Goal: Participate in discussion

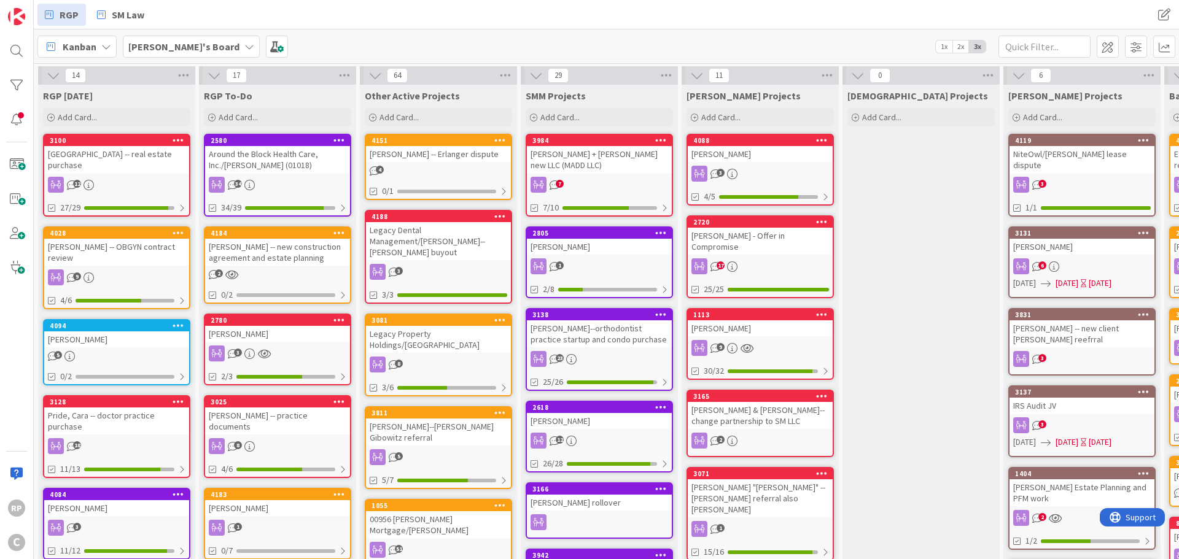
click at [609, 147] on div "[PERSON_NAME] + [PERSON_NAME] new LLC (MADD LLC)" at bounding box center [599, 159] width 145 height 27
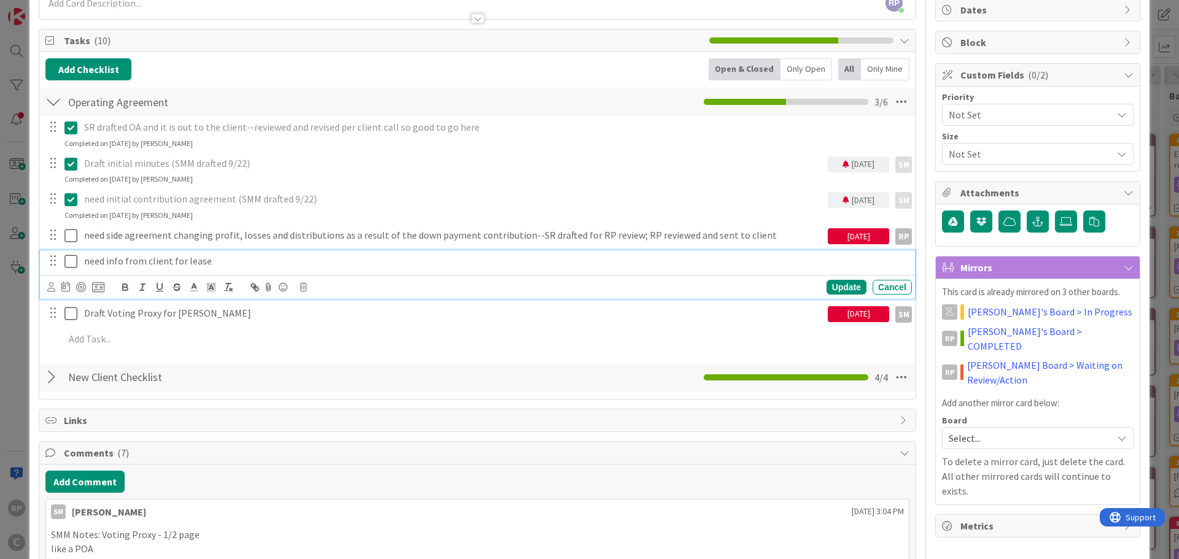
click at [71, 257] on icon at bounding box center [70, 261] width 13 height 15
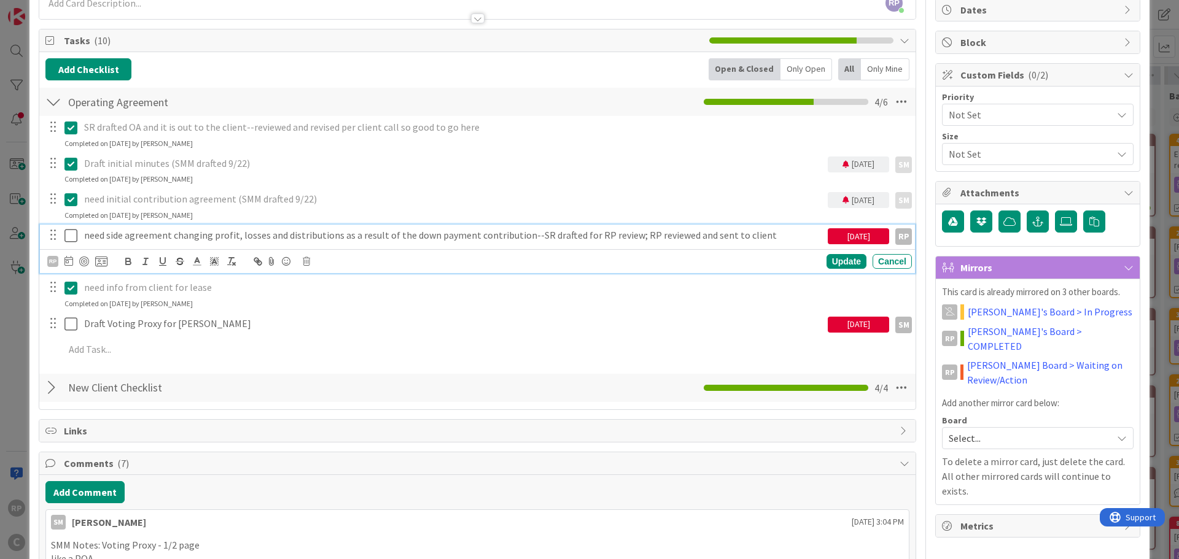
click at [71, 240] on icon at bounding box center [70, 235] width 13 height 15
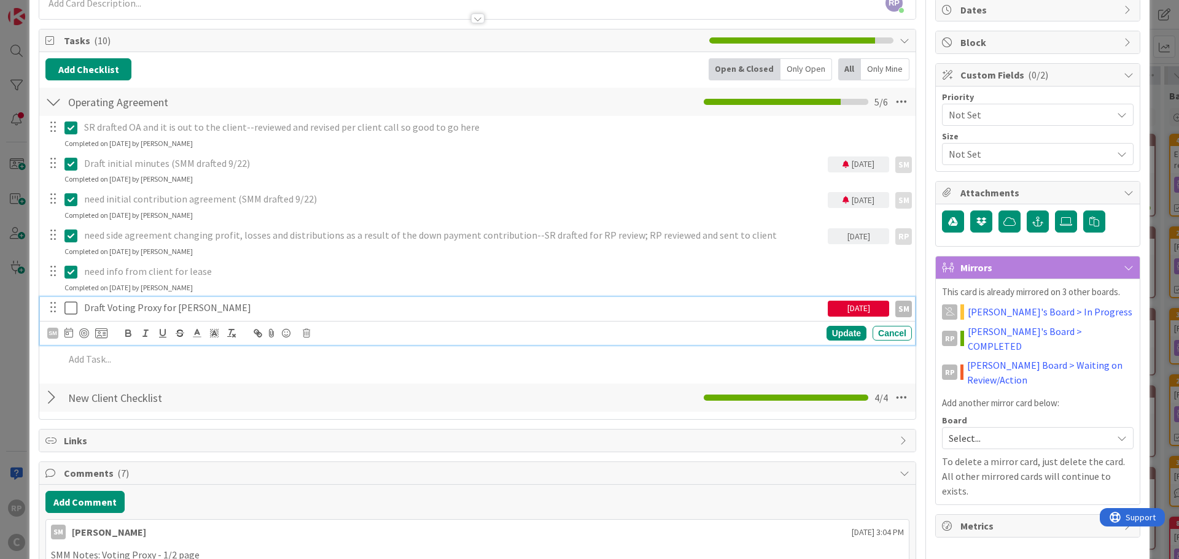
click at [269, 310] on p "Draft Voting Proxy for [PERSON_NAME]" at bounding box center [453, 308] width 739 height 14
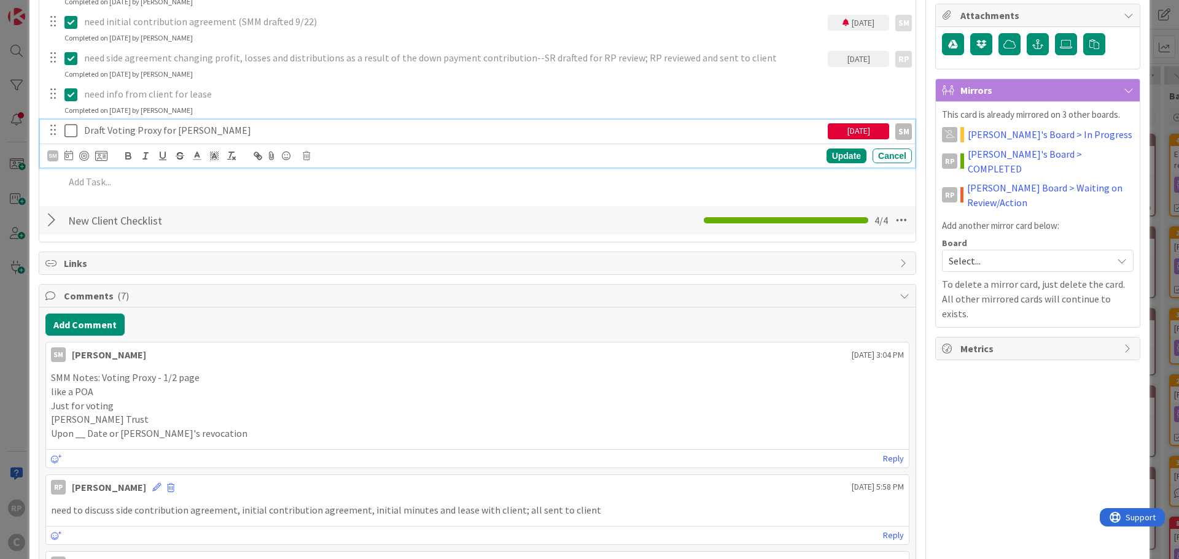
scroll to position [307, 0]
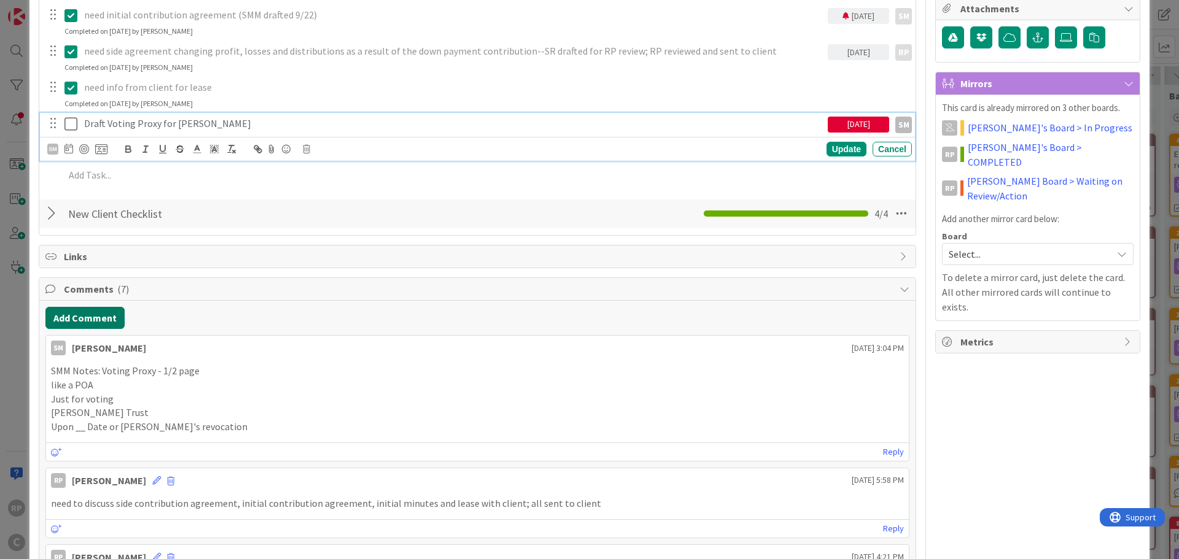
click at [93, 324] on button "Add Comment" at bounding box center [84, 318] width 79 height 22
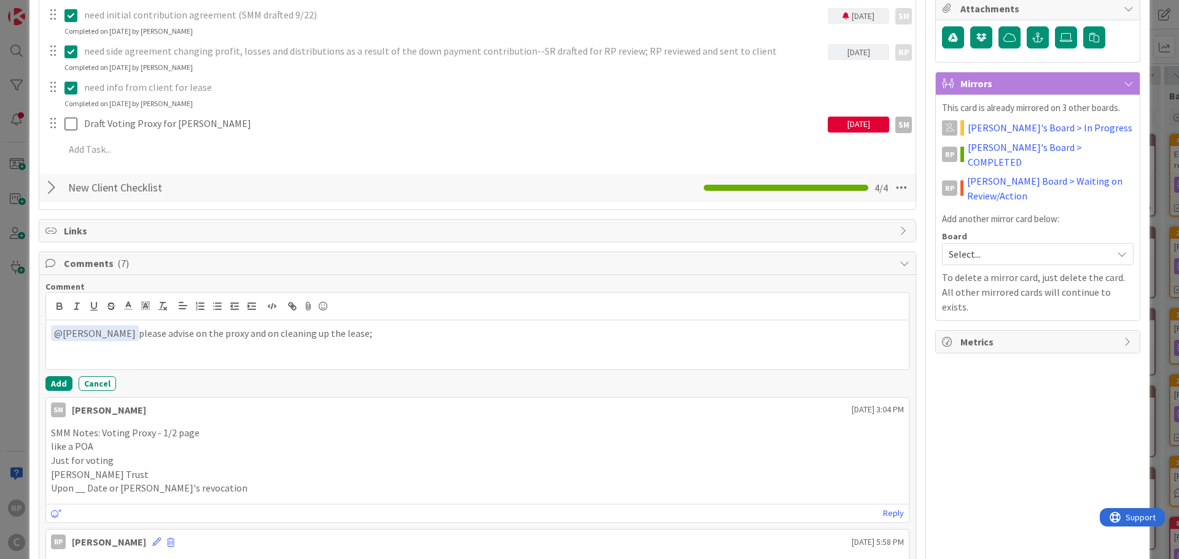
click at [63, 374] on div "Comment ﻿ @ [PERSON_NAME] ﻿ please advise on the proxy and on cleaning up the l…" at bounding box center [477, 336] width 864 height 110
click at [62, 374] on div "Comment ﻿ @ [PERSON_NAME] ﻿ please advise on the proxy and on cleaning up the l…" at bounding box center [477, 336] width 864 height 110
click at [57, 383] on button "Add" at bounding box center [58, 383] width 27 height 15
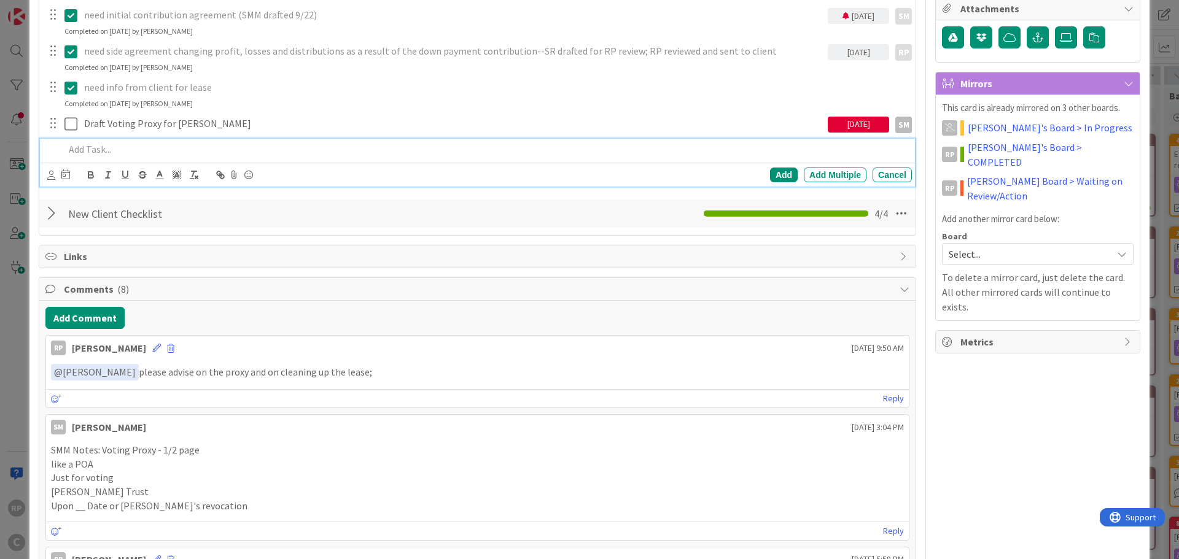
click at [95, 154] on p at bounding box center [485, 149] width 843 height 14
click at [779, 177] on div "Add" at bounding box center [784, 175] width 28 height 15
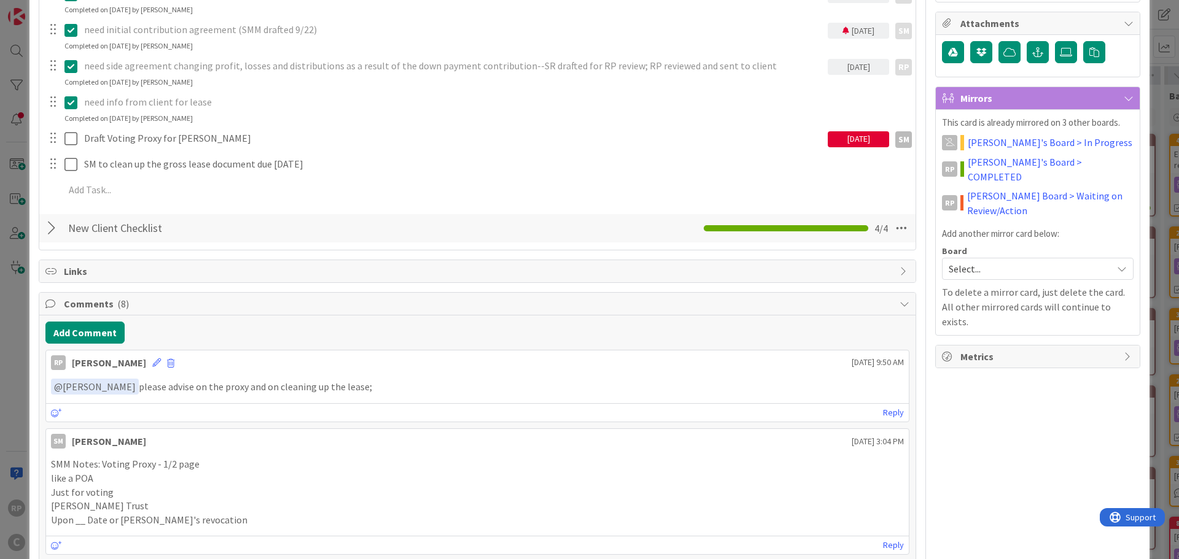
scroll to position [0, 0]
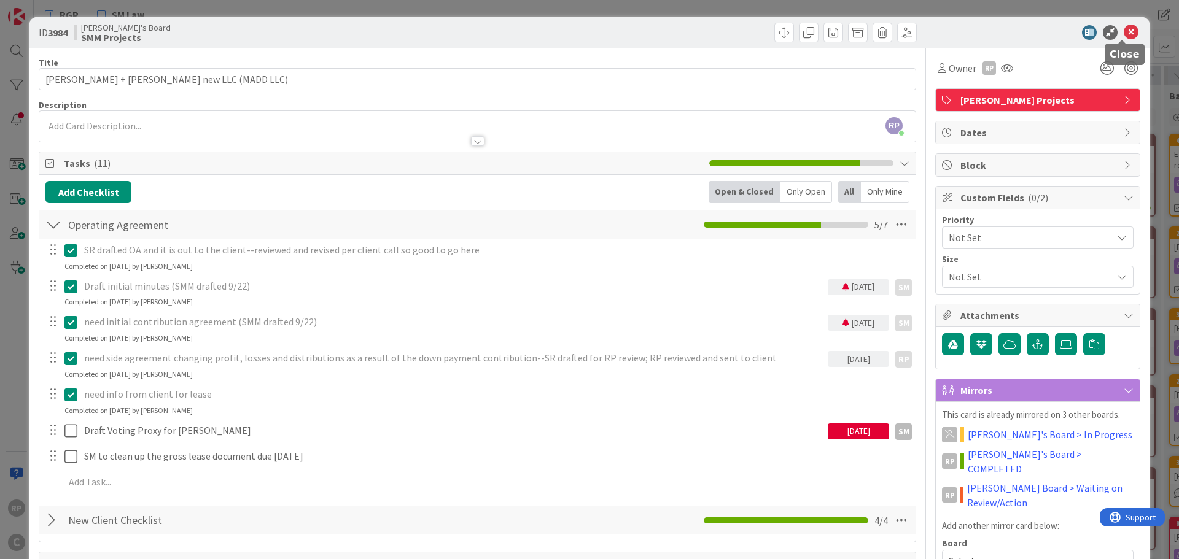
click at [1124, 33] on icon at bounding box center [1131, 32] width 15 height 15
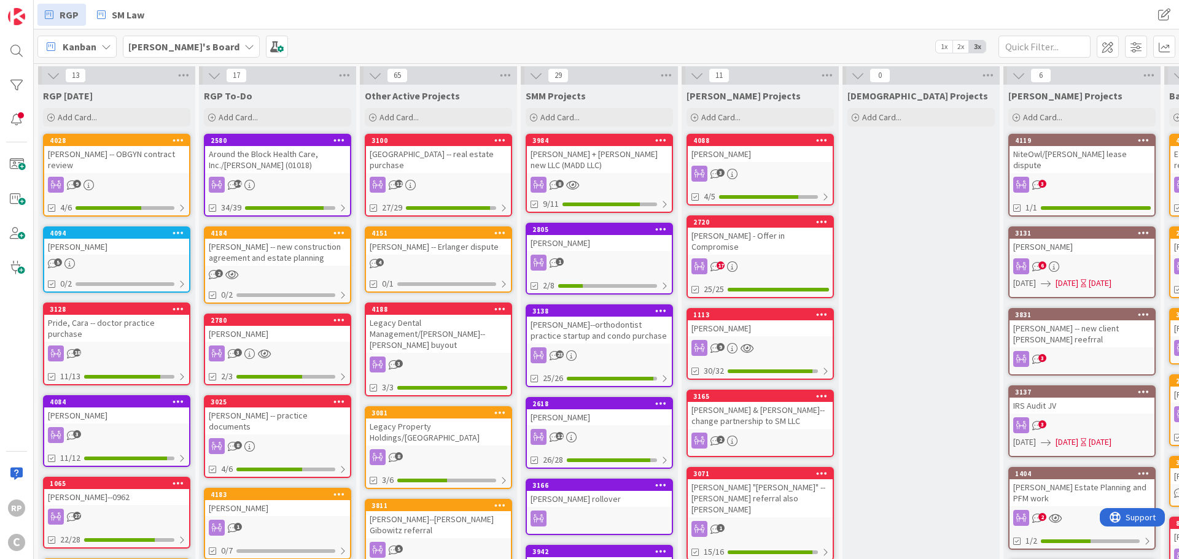
click at [452, 149] on div "[GEOGRAPHIC_DATA] -- real estate purchase" at bounding box center [438, 159] width 145 height 27
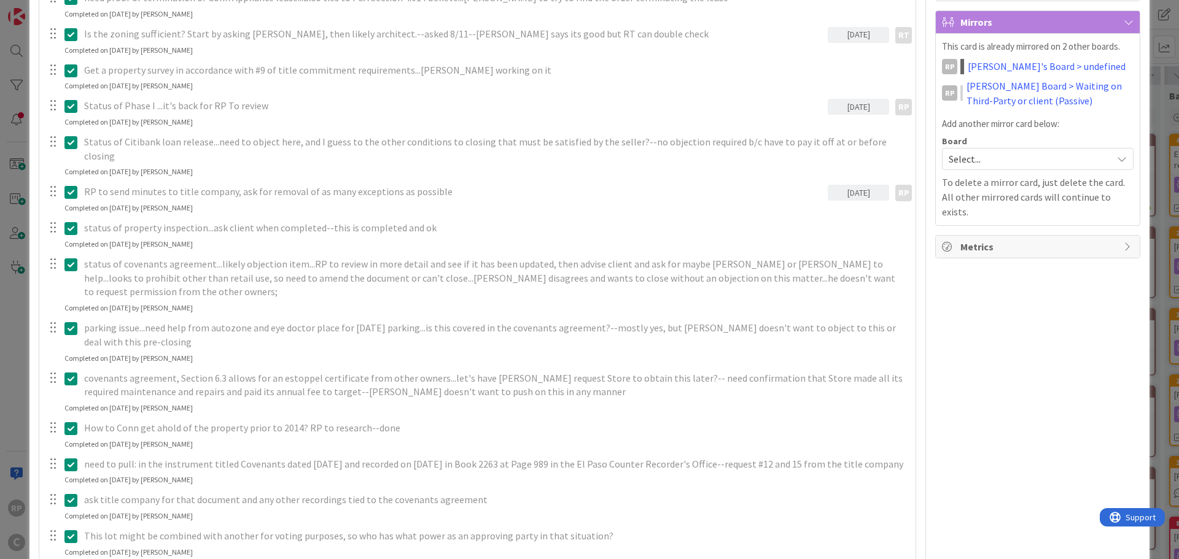
scroll to position [798, 0]
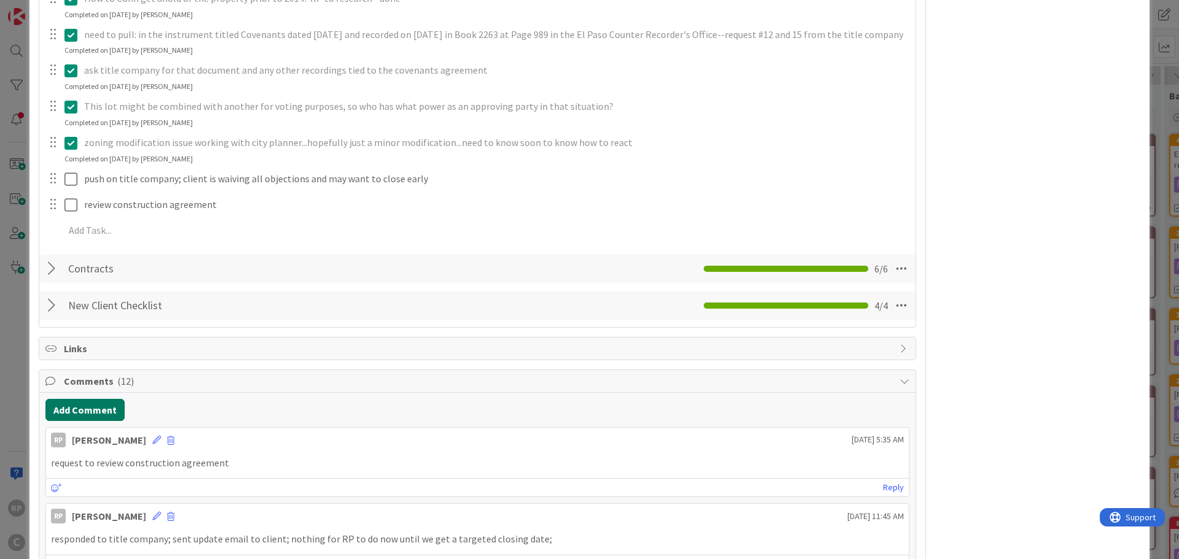
click at [80, 400] on button "Add Comment" at bounding box center [84, 410] width 79 height 22
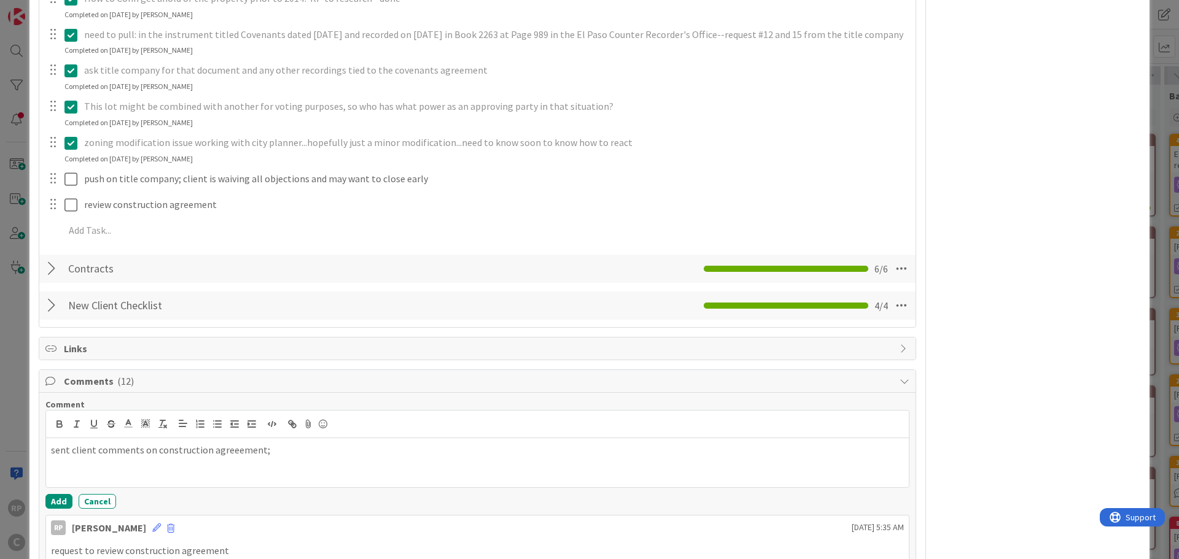
click at [229, 443] on p "sent client comments on construction agreeement;" at bounding box center [477, 450] width 853 height 14
click at [52, 494] on button "Add" at bounding box center [58, 501] width 27 height 15
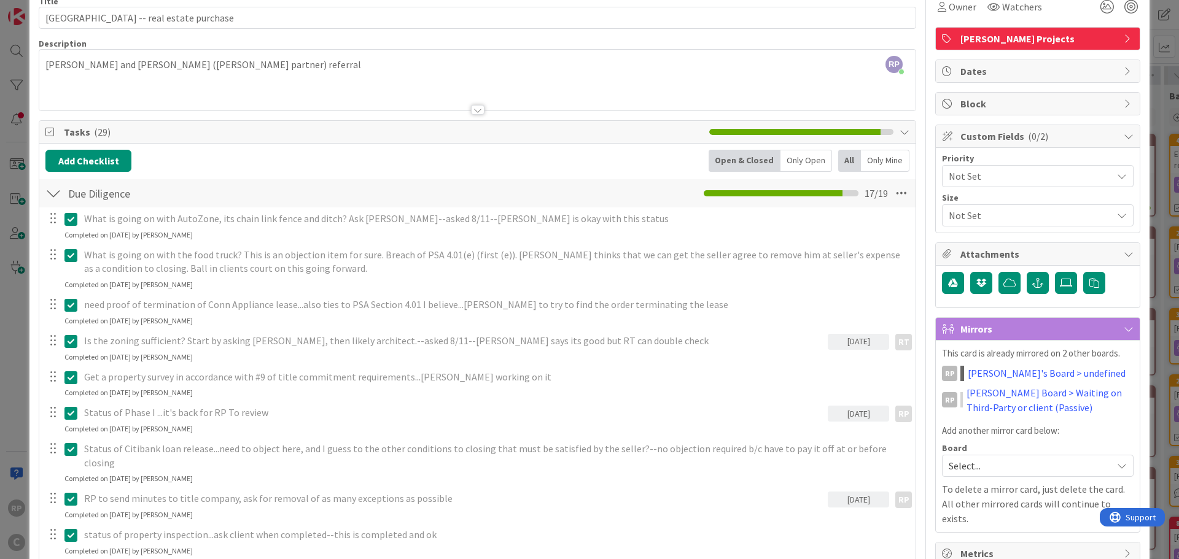
scroll to position [0, 0]
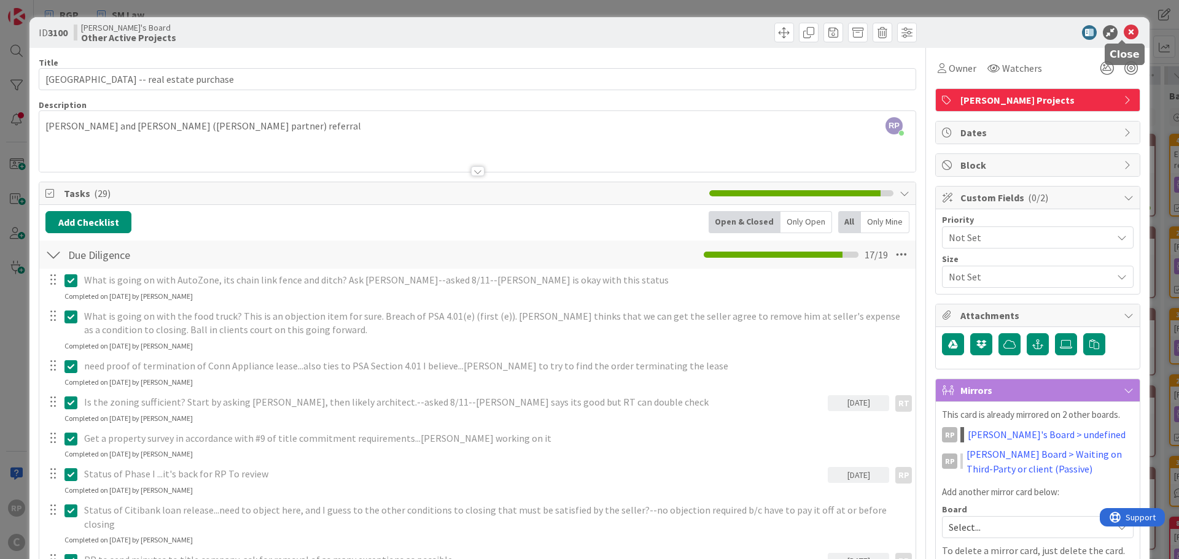
click at [1124, 27] on icon at bounding box center [1131, 32] width 15 height 15
